Goal: Task Accomplishment & Management: Use online tool/utility

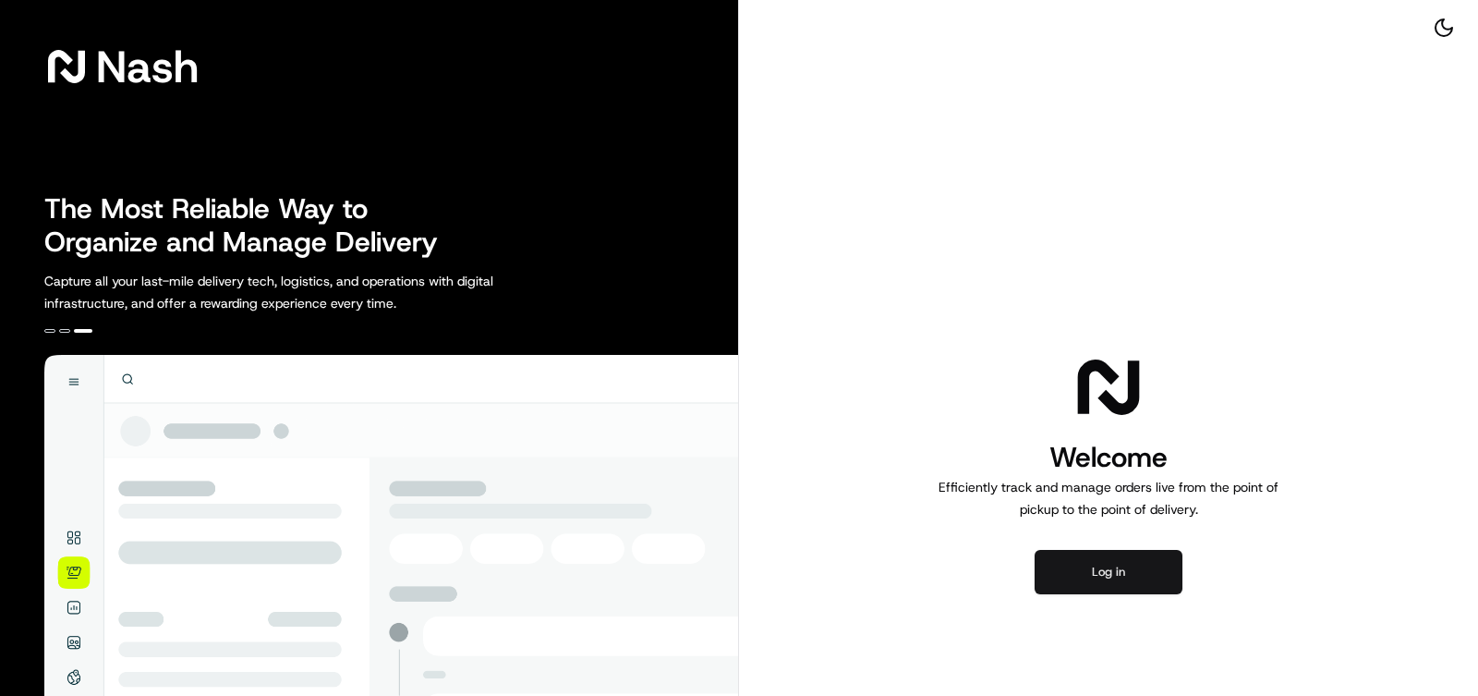
click at [1077, 563] on button "Log in" at bounding box center [1109, 572] width 148 height 44
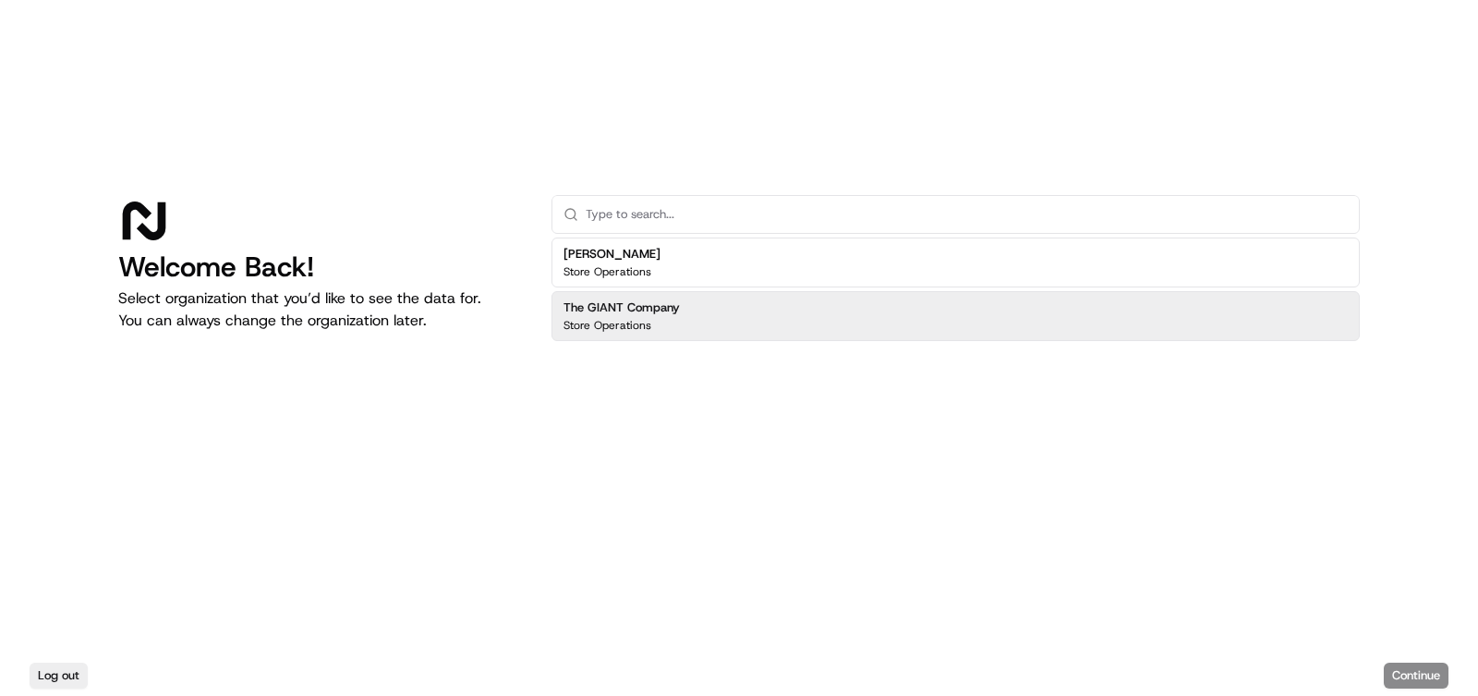
click at [691, 307] on div "The GIANT Company Store Operations" at bounding box center [956, 316] width 808 height 50
click at [1425, 674] on button "Continue" at bounding box center [1416, 675] width 65 height 26
